Goal: Information Seeking & Learning: Find specific fact

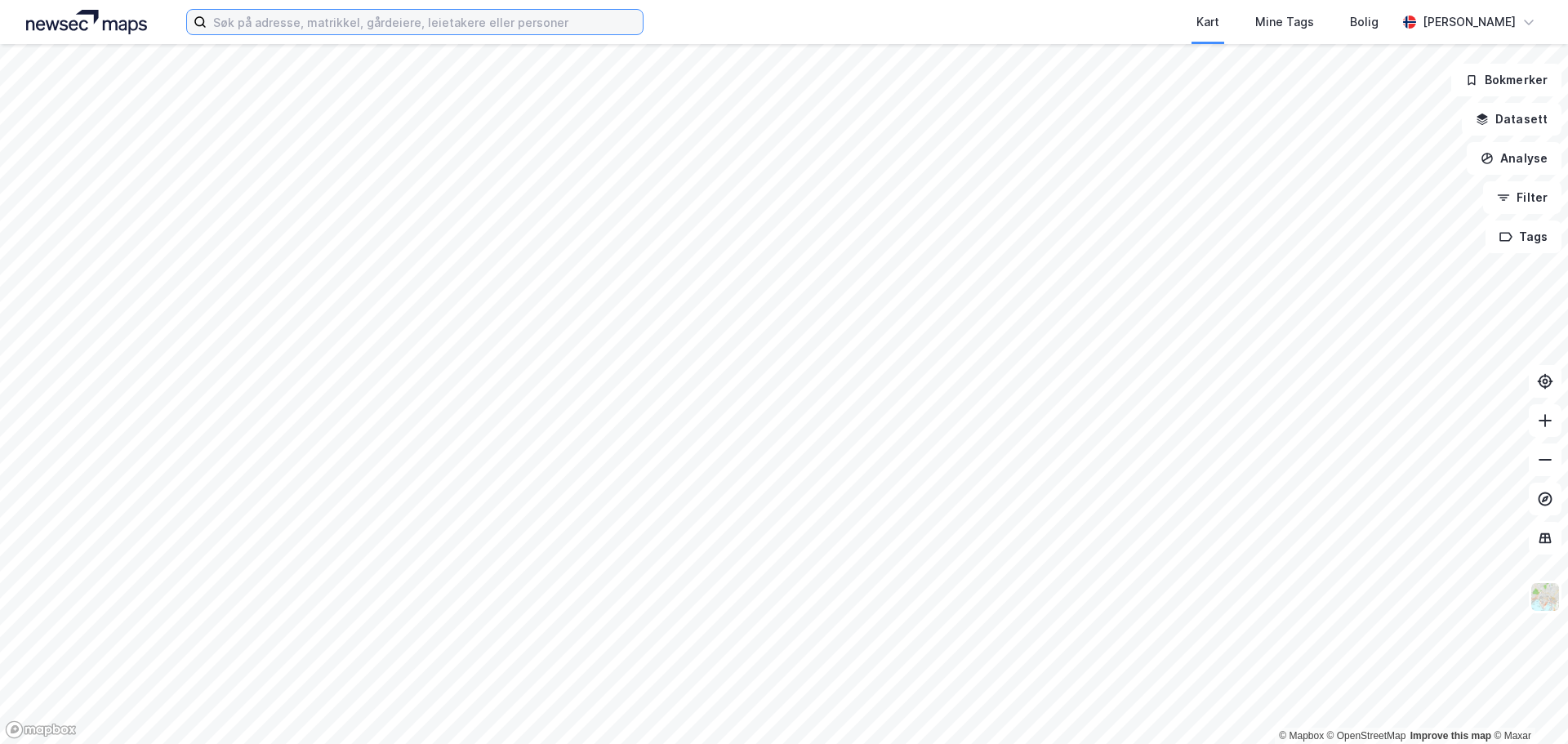
click at [432, 18] on input at bounding box center [424, 21] width 436 height 24
paste input "[PERSON_NAME]"
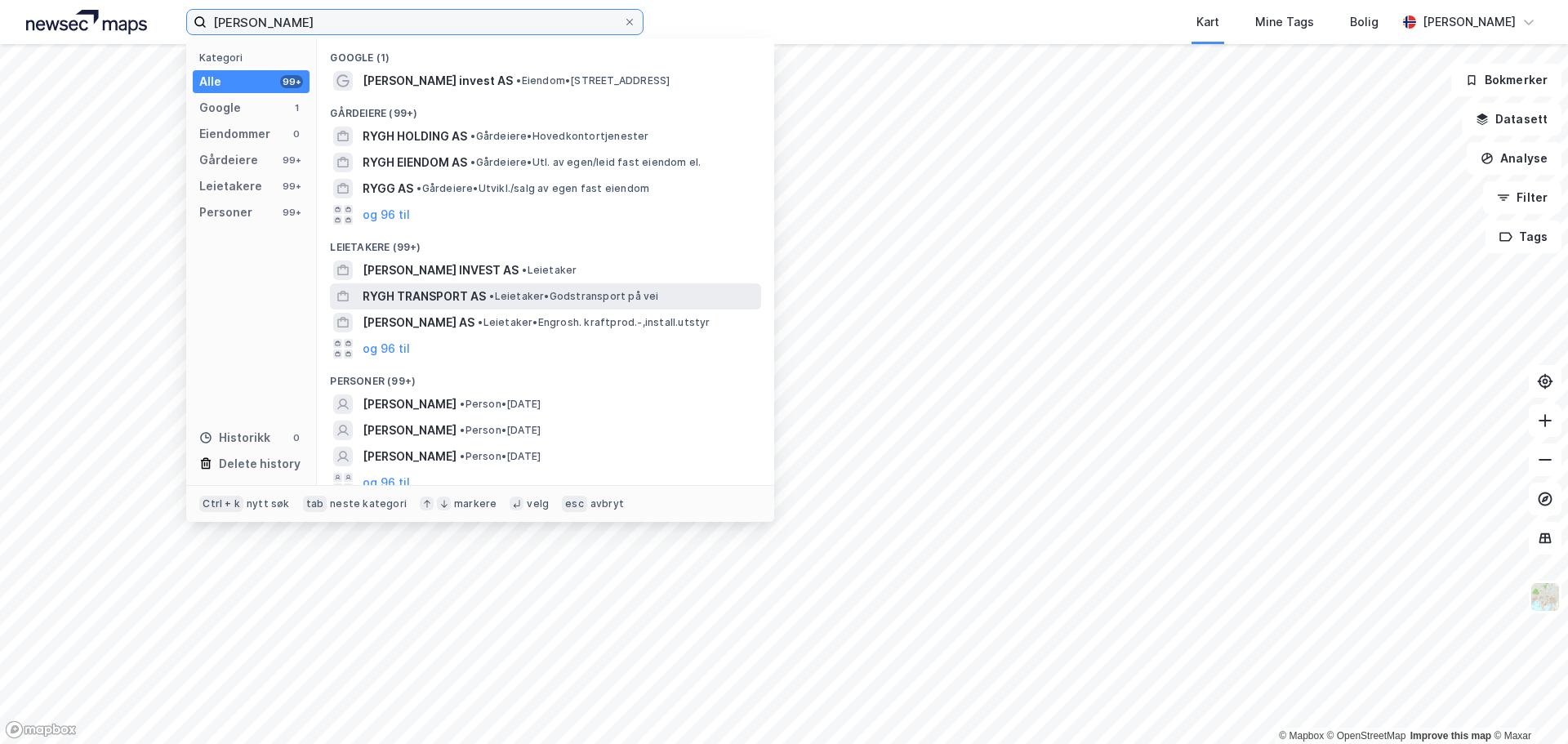
scroll to position [11, 0]
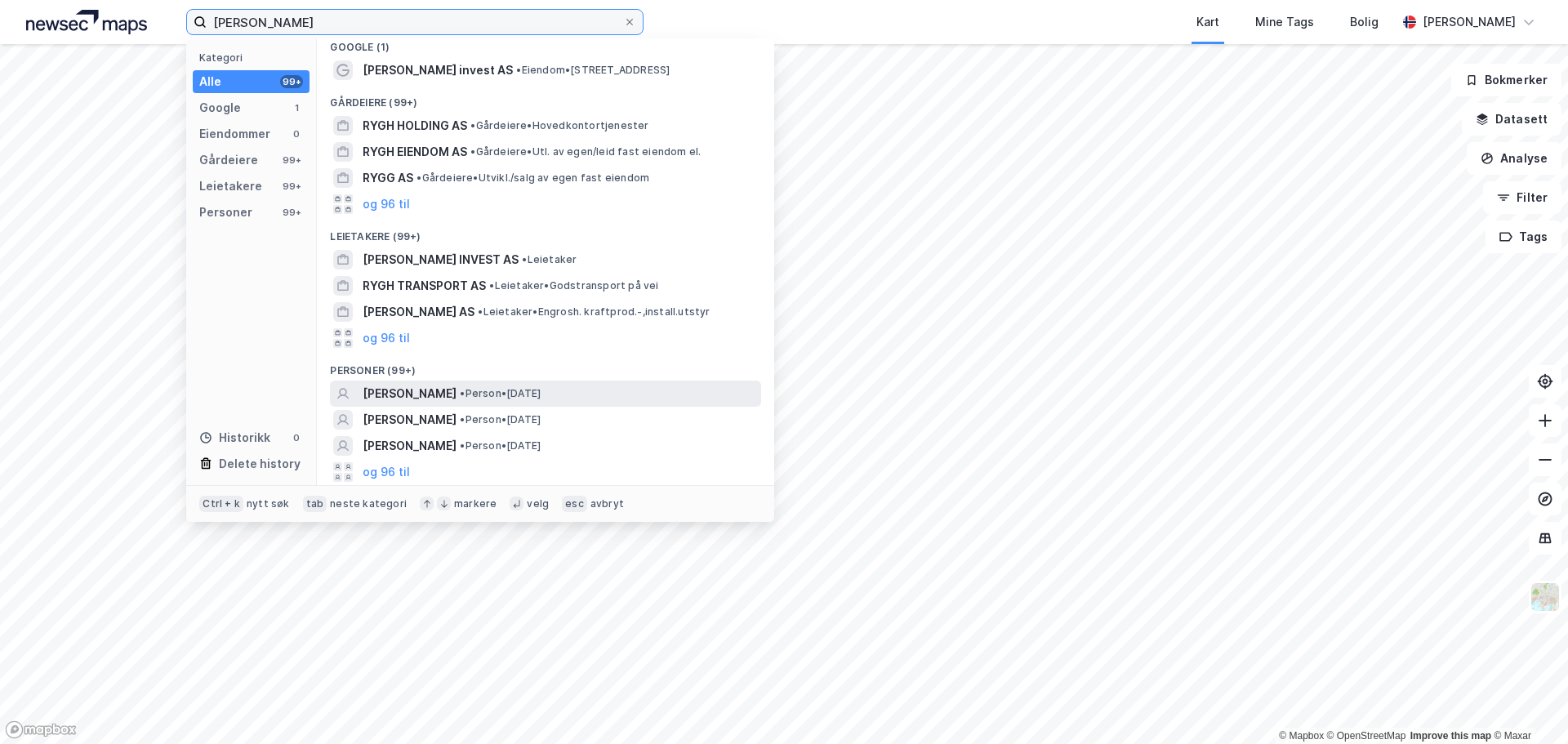
type input "[PERSON_NAME]"
click at [464, 396] on span "•" at bounding box center [461, 393] width 5 height 13
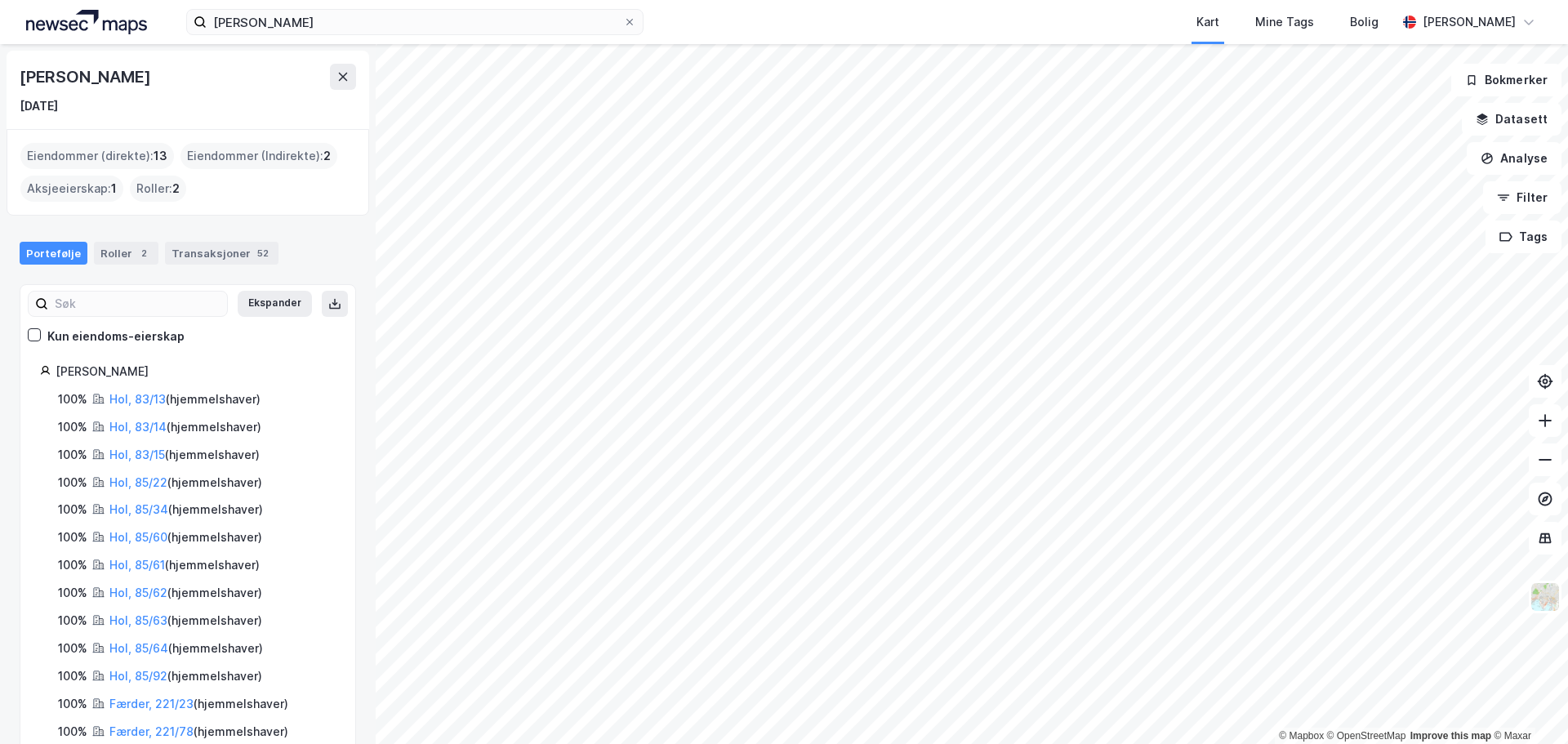
scroll to position [94, 0]
